Goal: Transaction & Acquisition: Purchase product/service

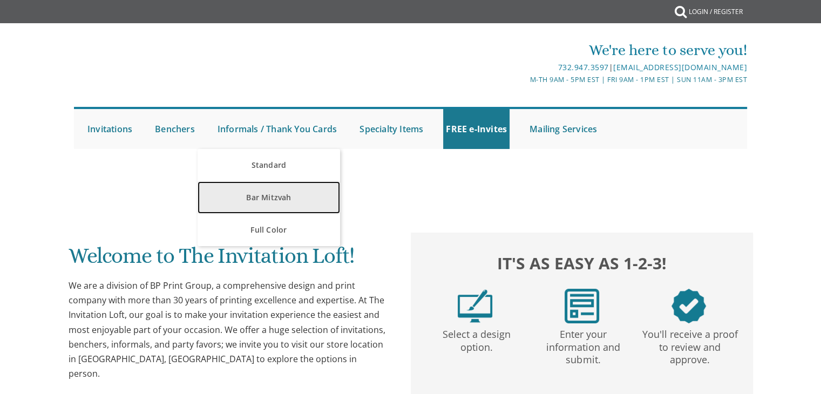
click at [299, 204] on link "Bar Mitzvah" at bounding box center [269, 197] width 142 height 32
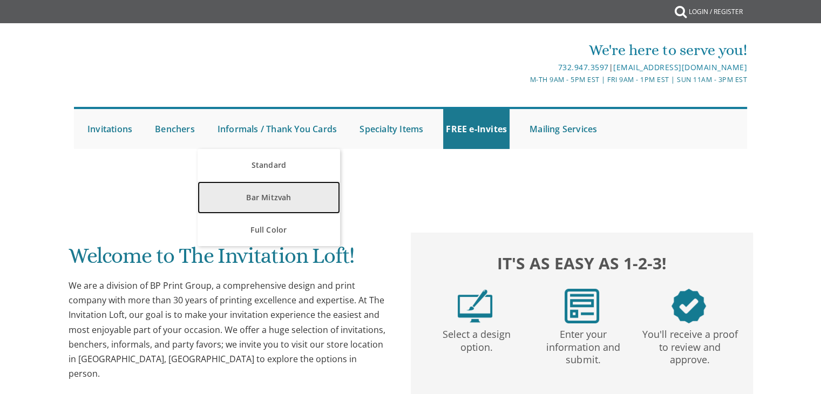
click at [299, 204] on link "Bar Mitzvah" at bounding box center [269, 197] width 142 height 32
click at [300, 202] on link "Bar Mitzvah" at bounding box center [269, 197] width 142 height 32
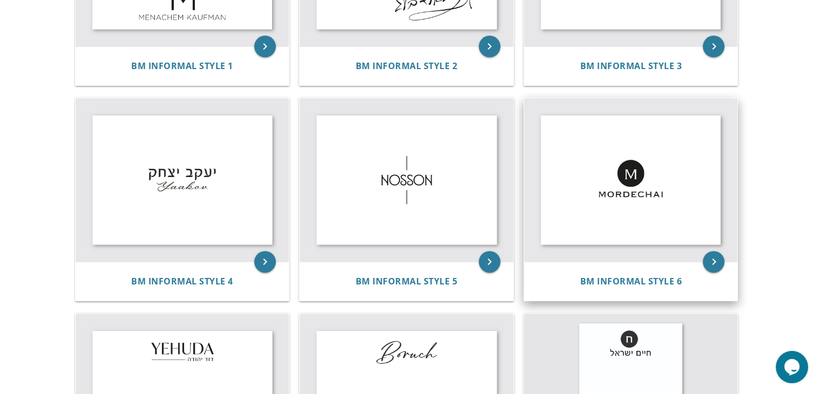
scroll to position [389, 0]
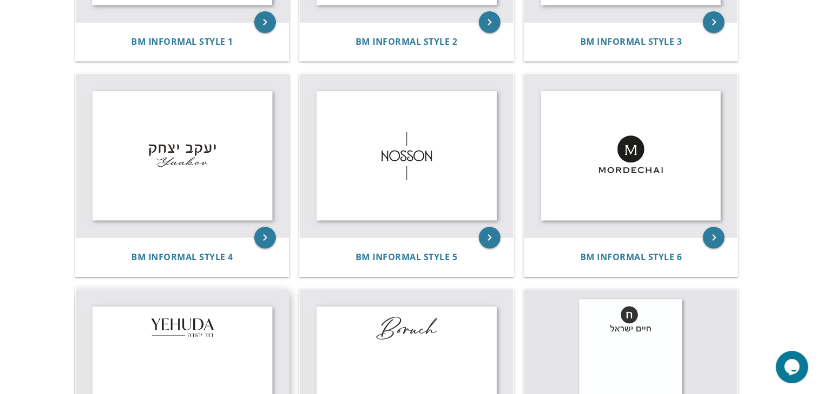
click at [200, 328] on img at bounding box center [183, 371] width 214 height 164
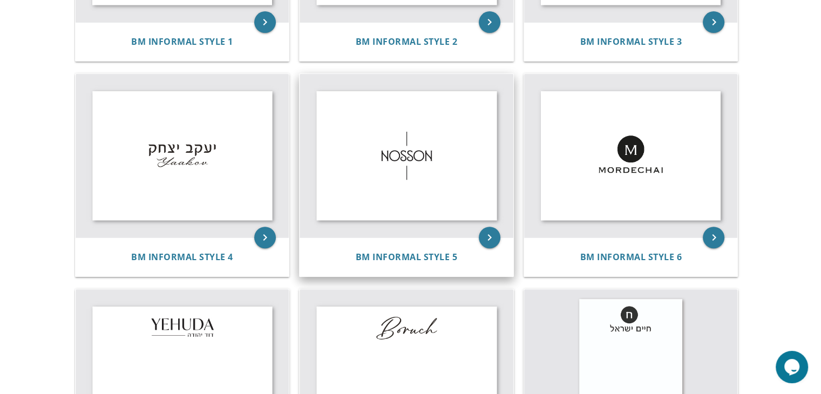
scroll to position [408, 0]
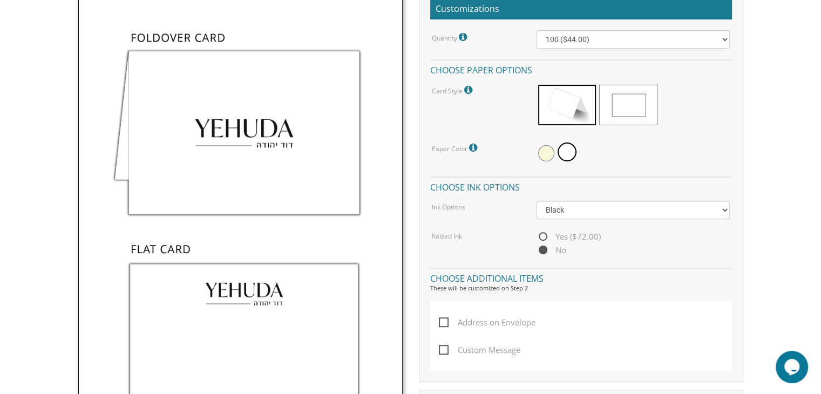
scroll to position [335, 0]
click at [297, 319] on img at bounding box center [240, 228] width 324 height 482
click at [284, 329] on img at bounding box center [240, 228] width 324 height 482
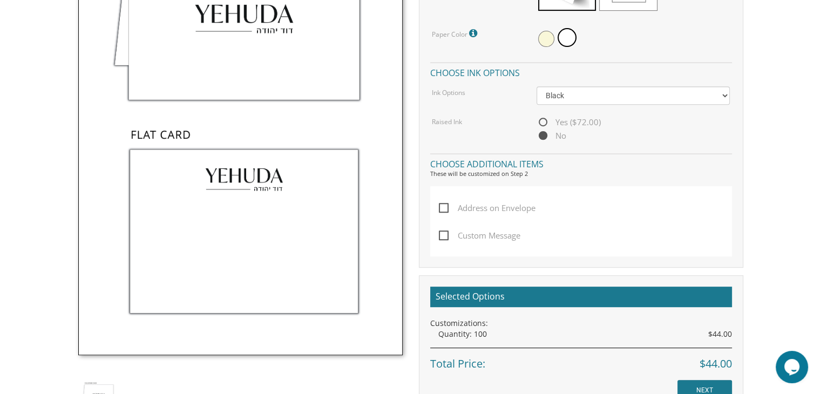
scroll to position [507, 0]
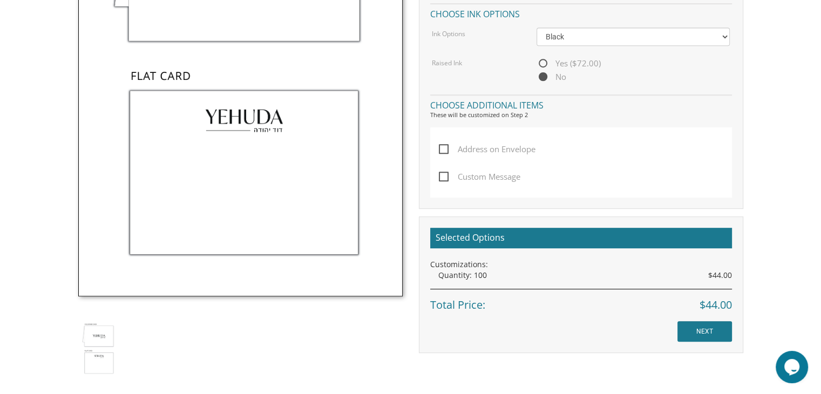
click at [294, 235] on img at bounding box center [240, 55] width 324 height 482
click at [711, 335] on input "NEXT" at bounding box center [704, 331] width 55 height 21
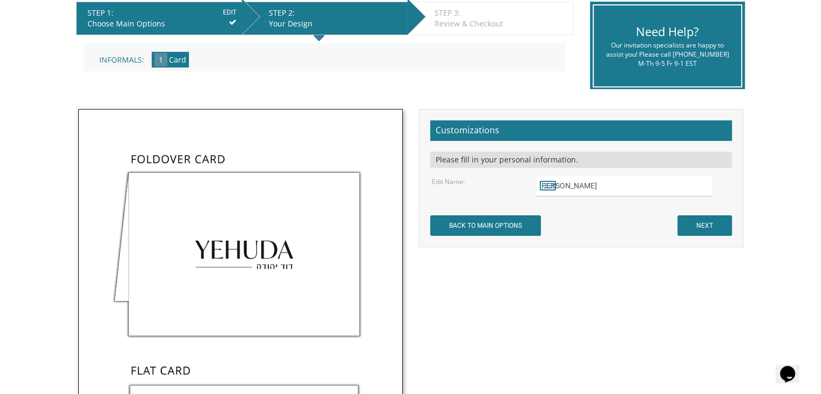
scroll to position [216, 0]
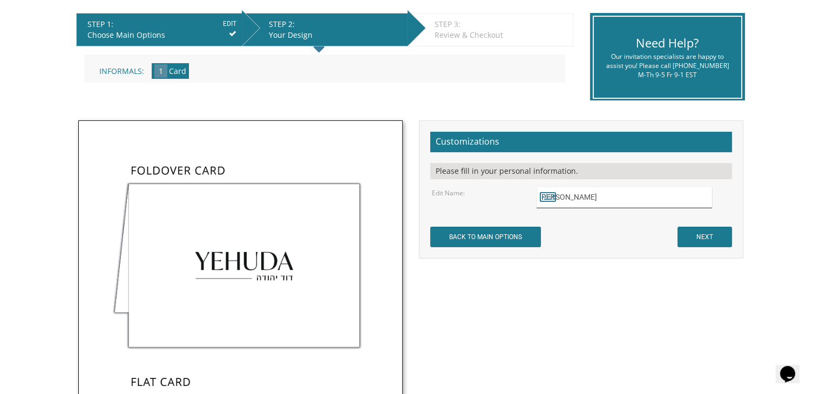
click at [602, 197] on input "[PERSON_NAME]" at bounding box center [624, 197] width 175 height 21
type input "Y"
click at [549, 198] on icon at bounding box center [548, 196] width 16 height 15
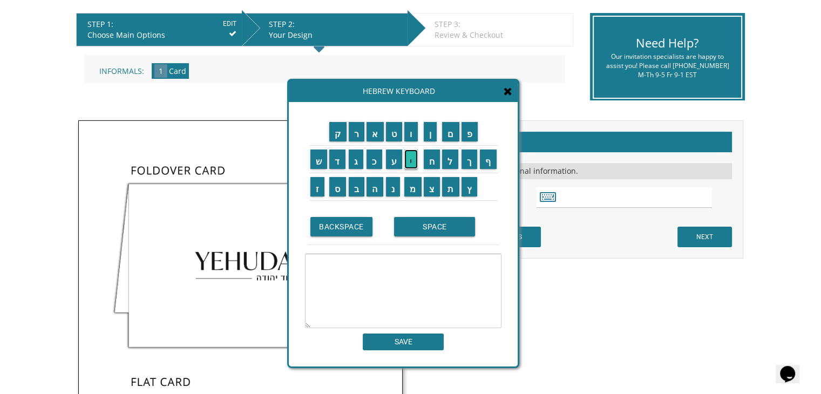
click at [412, 164] on input "י" at bounding box center [410, 159] width 13 height 19
click at [380, 183] on input "ה" at bounding box center [375, 186] width 17 height 19
click at [412, 134] on input "ו" at bounding box center [410, 131] width 13 height 19
type textarea "יהו"
